Goal: Find specific page/section: Find specific page/section

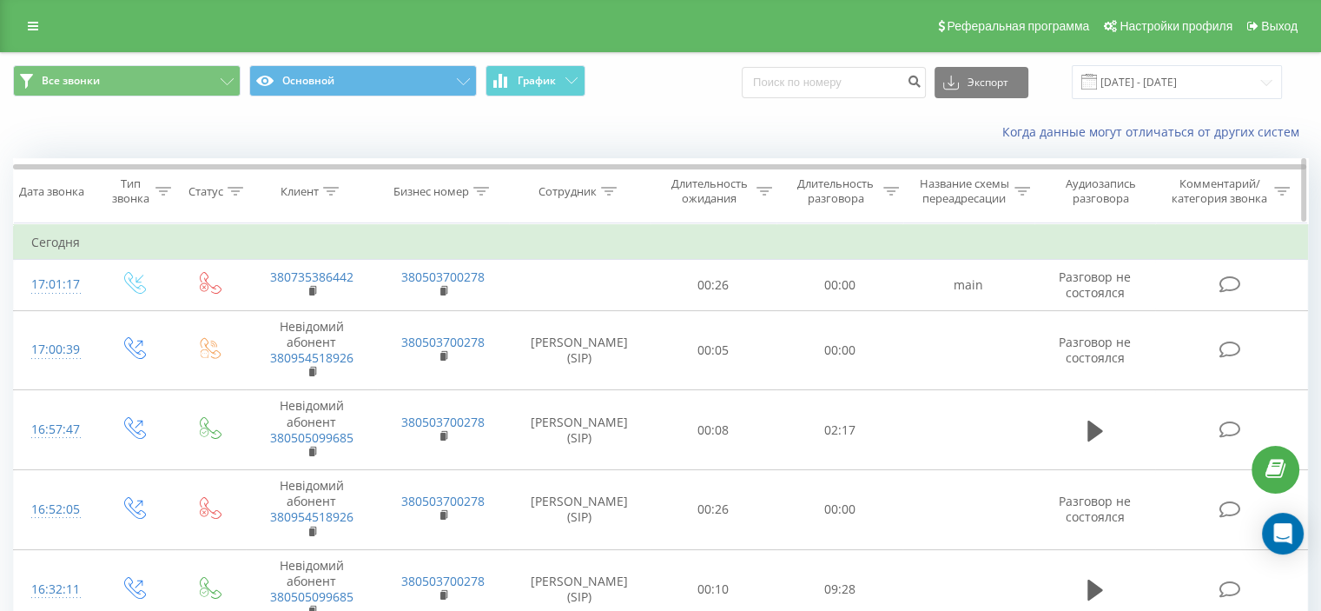
click at [618, 202] on th "Сотрудник" at bounding box center [580, 191] width 142 height 64
click at [604, 192] on icon at bounding box center [609, 191] width 16 height 9
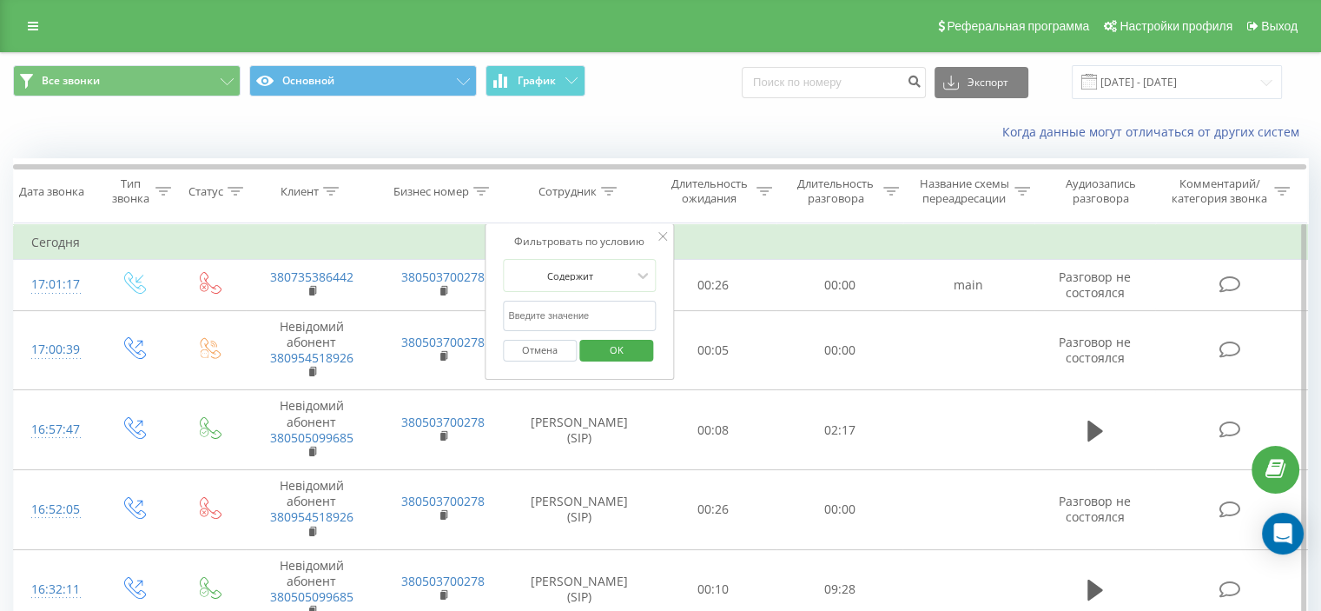
click at [586, 324] on input "text" at bounding box center [579, 316] width 153 height 30
type input "Хат"
click at [612, 352] on span "OK" at bounding box center [617, 349] width 49 height 27
